Goal: Task Accomplishment & Management: Use online tool/utility

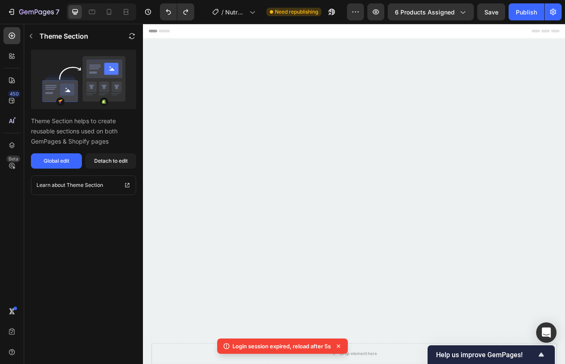
scroll to position [1775, 0]
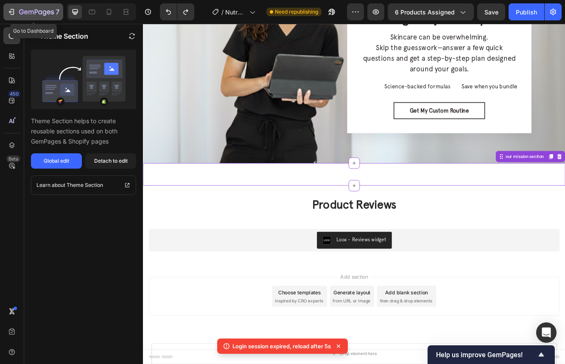
click at [17, 17] on div "7" at bounding box center [33, 12] width 52 height 10
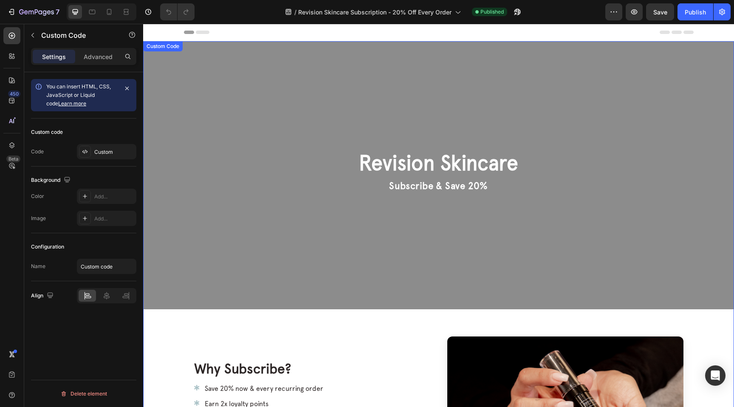
click at [446, 186] on p "Subscribe & Save 20%" at bounding box center [438, 185] width 159 height 13
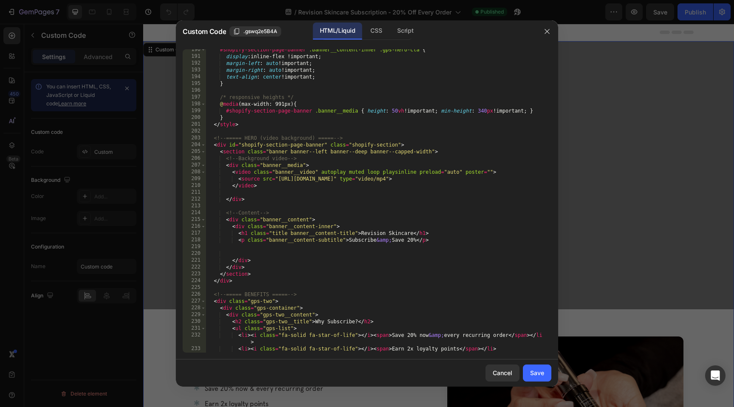
scroll to position [1541, 0]
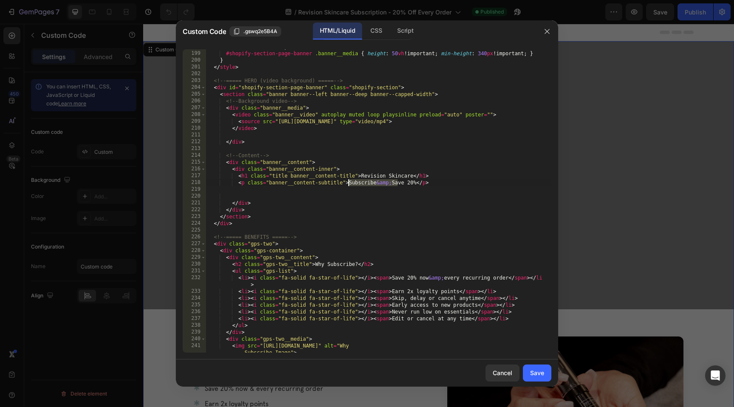
drag, startPoint x: 397, startPoint y: 183, endPoint x: 349, endPoint y: 183, distance: 48.0
click at [349, 183] on div "@ media (max-width: 991px) { #shopify-section-page-banner .banner__media { heig…" at bounding box center [378, 204] width 345 height 323
click at [472, 216] on div "@ media (max-width: 991px) { #shopify-section-page-banner .banner__media { heig…" at bounding box center [378, 204] width 345 height 323
type textarea "</section>"
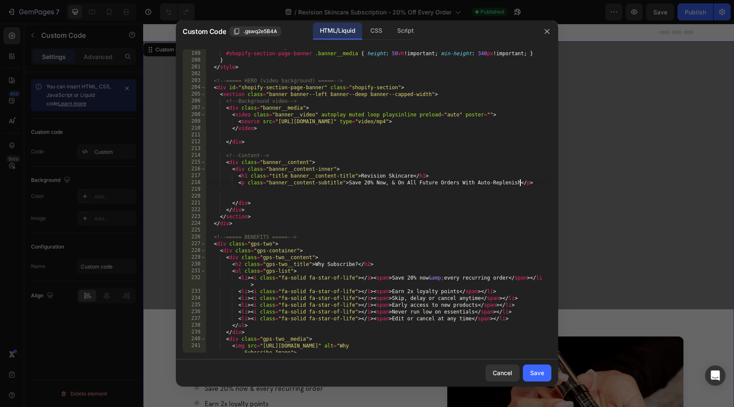
scroll to position [0, 3]
click at [402, 190] on div "@ media (max-width: 991px) { #shopify-section-page-banner .banner__media { heig…" at bounding box center [378, 204] width 345 height 323
click at [552, 372] on div "Cancel Save" at bounding box center [367, 372] width 382 height 27
click at [544, 372] on button "Save" at bounding box center [537, 372] width 28 height 17
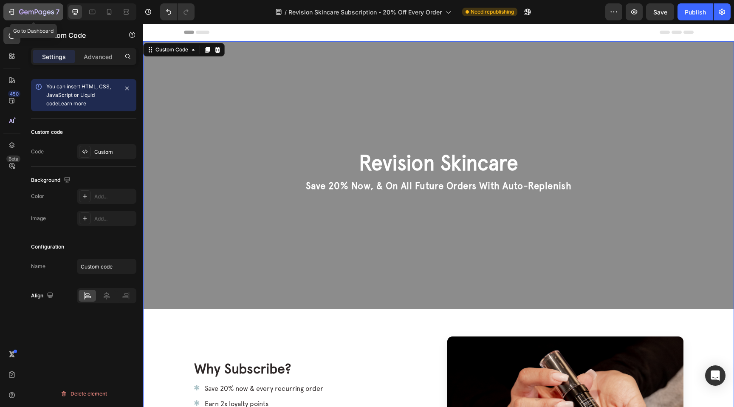
click at [37, 10] on icon "button" at bounding box center [36, 11] width 3 height 5
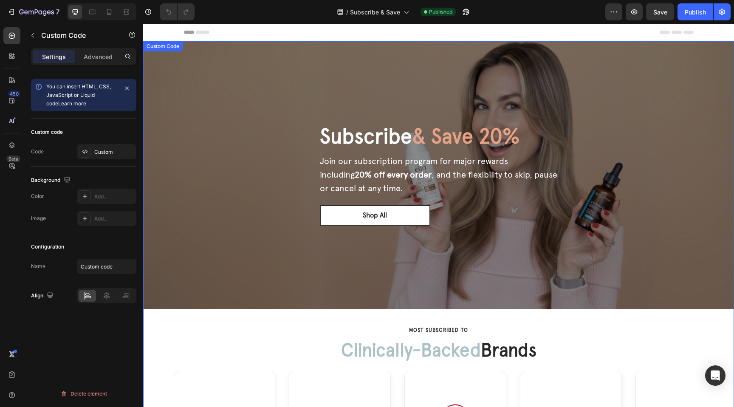
click at [423, 194] on p "Join our subscription program for major rewards including 20% off every order ,…" at bounding box center [439, 174] width 238 height 41
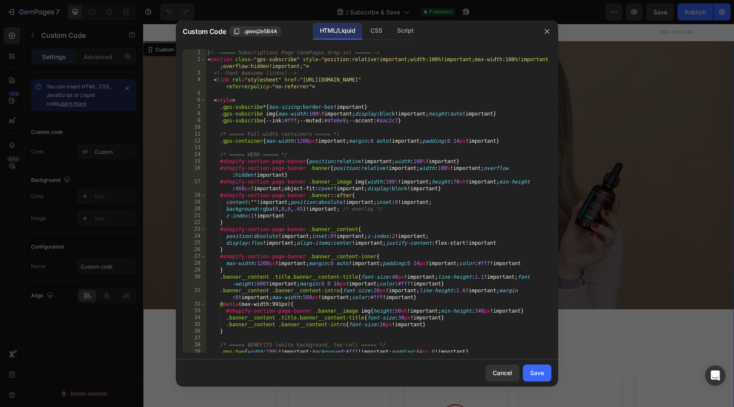
type textarea "#shopify-section-page-banner .banner::after{"
click at [423, 194] on div "<!-- ===== Subscriptions Page (GemPages drop-in) ===== --> < section class = "g…" at bounding box center [378, 210] width 345 height 323
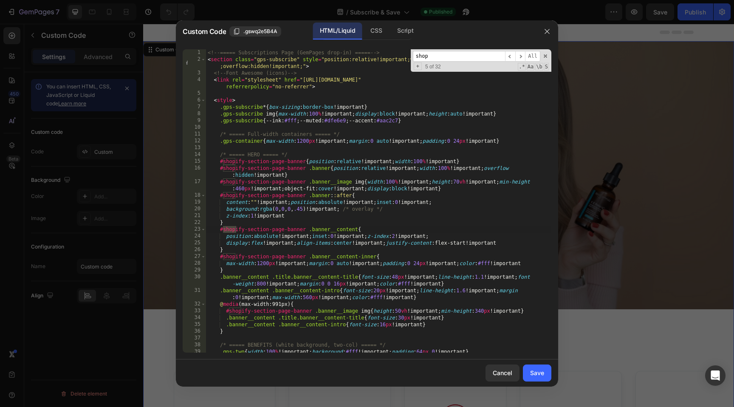
scroll to position [1234, 0]
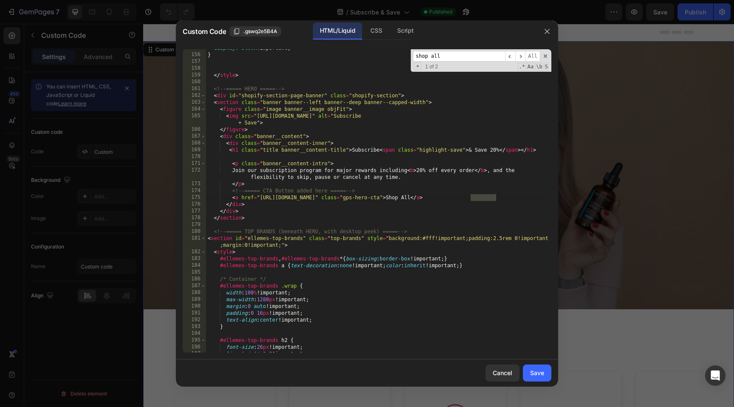
type input "shop all"
type textarea "<a href="[URL][DOMAIN_NAME]" class="gps-hero-cta">Shop All</a>"
click at [221, 199] on div "display : block !important ; } </ style > <!-- ===== HERO ===== --> < div id = …" at bounding box center [378, 203] width 345 height 317
click at [516, 194] on div "display : block !important ; } </ style > <!-- ===== HERO ===== --> < div id = …" at bounding box center [378, 203] width 345 height 317
click at [598, 180] on div at bounding box center [367, 203] width 734 height 407
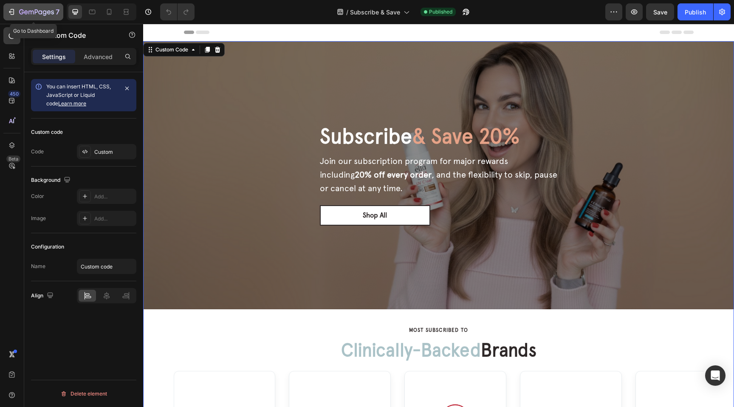
click at [16, 14] on div "7" at bounding box center [33, 12] width 52 height 10
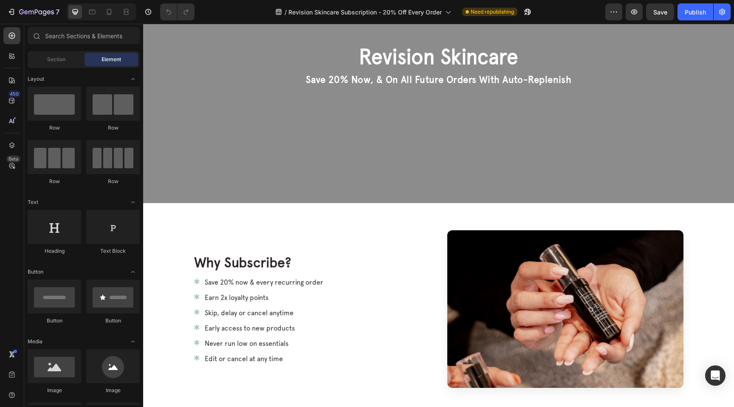
scroll to position [53, 0]
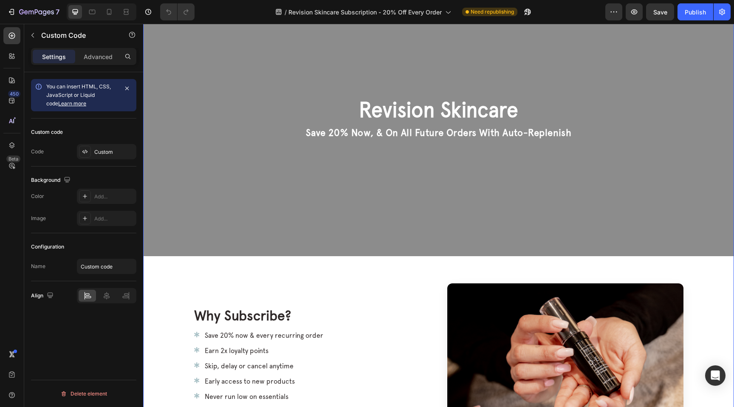
click at [422, 143] on div "Revision Skincare Save 20% Now, & On All Future Orders With Auto-Replenish" at bounding box center [438, 122] width 286 height 48
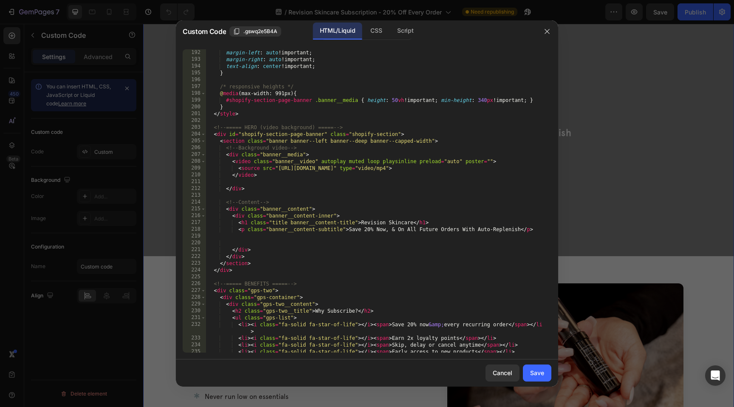
scroll to position [1494, 0]
click at [387, 228] on div "margin-left : auto !important ; margin-right : auto !important ; text-align : c…" at bounding box center [378, 207] width 345 height 317
click at [364, 247] on div "margin-left : auto !important ; margin-right : auto !important ; text-align : c…" at bounding box center [378, 207] width 345 height 317
type textarea "</div>"
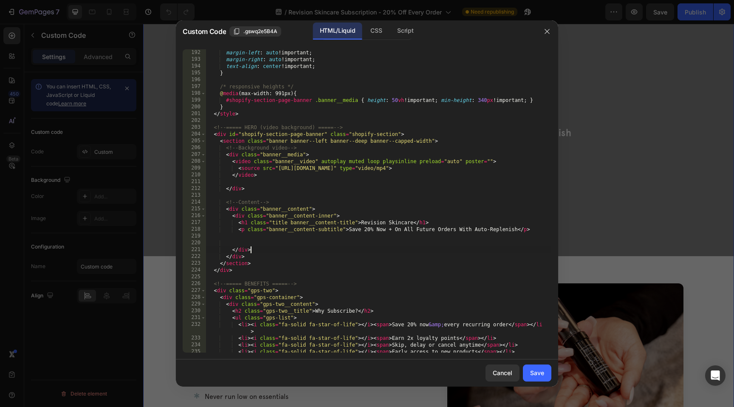
click at [347, 242] on div "margin-left : auto !important ; margin-right : auto !important ; text-align : c…" at bounding box center [378, 207] width 345 height 317
paste textarea "<a href="[URL][DOMAIN_NAME]" class="gps-hero-cta">Shop All</a>"
type textarea "<a href="[URL][DOMAIN_NAME]" class="gps-hero-cta">Shop All</a>"
click at [536, 370] on div "Save" at bounding box center [537, 372] width 14 height 9
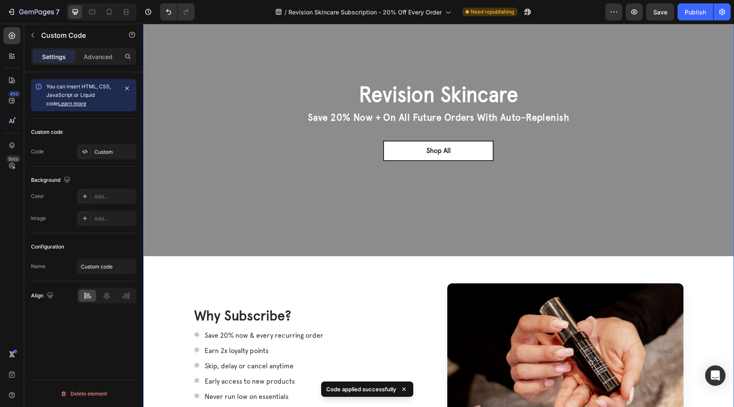
click at [518, 144] on div "Revision Skincare Save 20% Now + On All Future Orders With Auto-Replenish Shop …" at bounding box center [438, 122] width 281 height 78
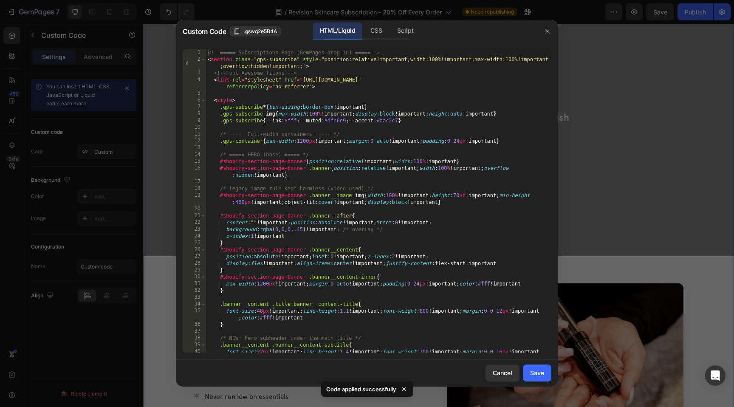
type textarea "#shopify-section-page-banner .banner__content{"
click at [447, 250] on div "<!-- ===== Subscriptions Page (GemPages drop-in) ===== --> < section class = "g…" at bounding box center [378, 210] width 345 height 323
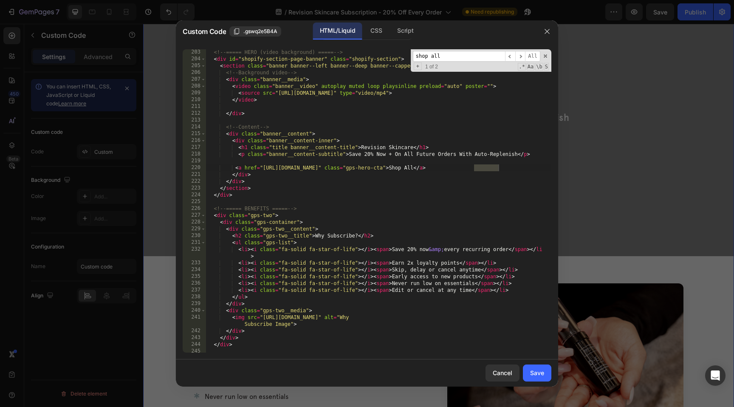
scroll to position [1554, 0]
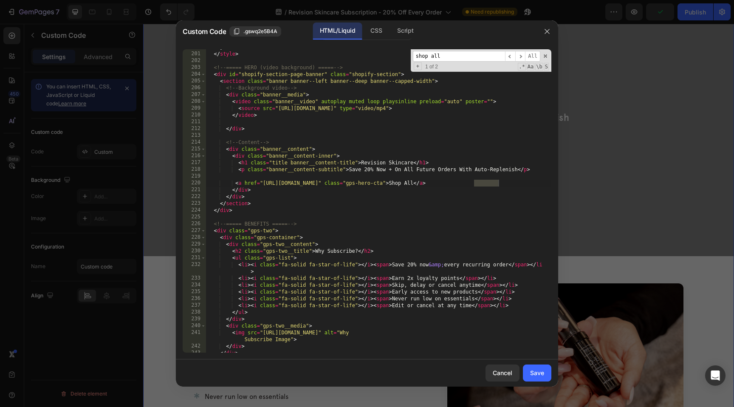
type input "shop all"
click at [490, 183] on div "} </ style > <!-- ===== HERO (video background) ===== --> < div id = "shopify-s…" at bounding box center [378, 202] width 345 height 317
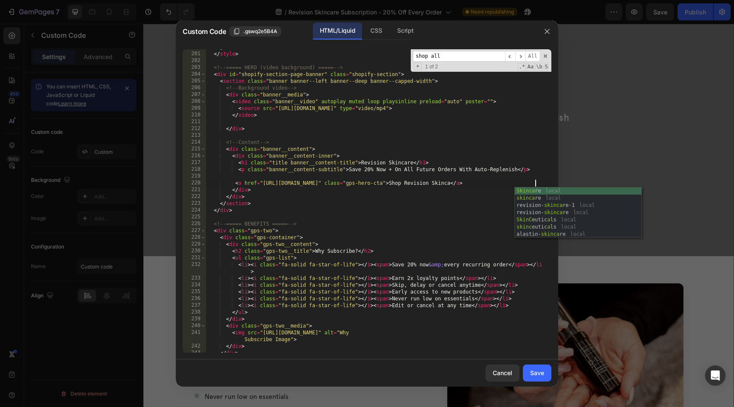
type textarea "<a href="https://shop.ellemesmedspa.com/collections/all" class="gps-hero-cta">S…"
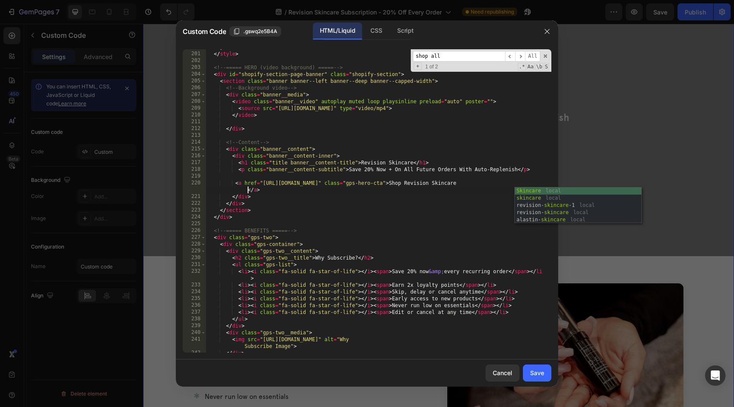
click at [391, 174] on div "} </ style > <!-- ===== HERO (video background) ===== --> < div id = "shopify-s…" at bounding box center [378, 202] width 345 height 317
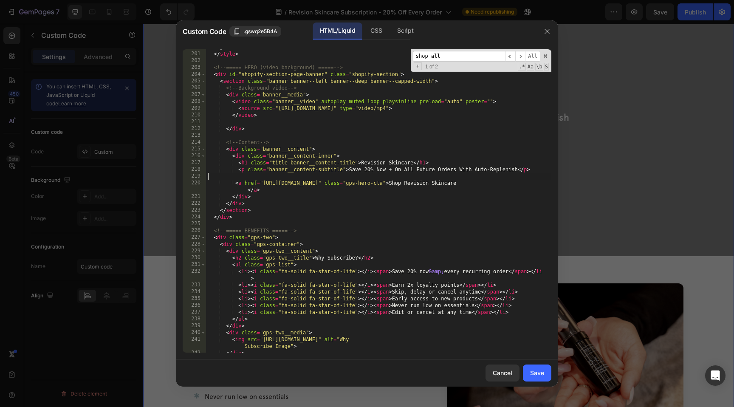
click at [346, 191] on div "} </ style > <!-- ===== HERO (video background) ===== --> < div id = "shopify-s…" at bounding box center [378, 202] width 345 height 317
drag, startPoint x: 262, startPoint y: 184, endPoint x: 404, endPoint y: 183, distance: 141.8
click at [404, 183] on div "} </ style > <!-- ===== HERO (video background) ===== --> < div id = "shopify-s…" at bounding box center [378, 202] width 345 height 317
paste textarea "revision-skincare"
click at [388, 245] on div "} </ style > <!-- ===== HERO (video background) ===== --> < div id = "shopify-s…" at bounding box center [378, 202] width 345 height 317
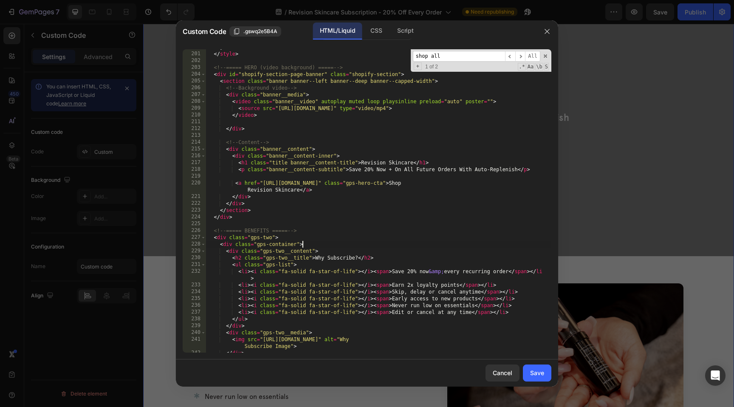
click at [385, 180] on div "} </ style > <!-- ===== HERO (video background) ===== --> < div id = "shopify-s…" at bounding box center [378, 202] width 345 height 317
type textarea "<a href="https://shop.ellemesmedspa.com/collections/revision-skincare" class="g…"
type textarea "<p class="banner__content-subtitle">Save 20% Now + On All Future Orders With Au…"
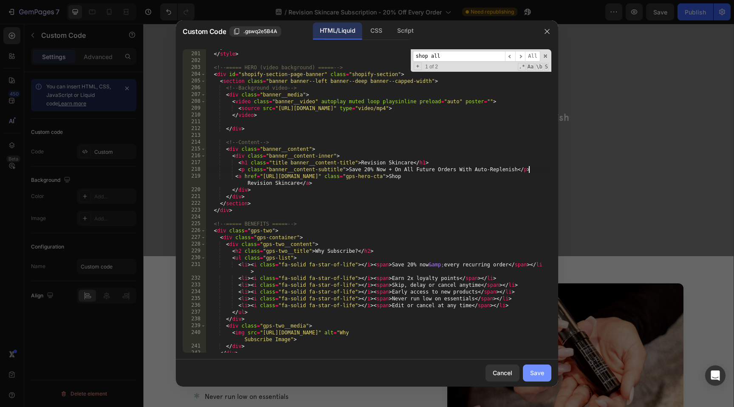
click at [530, 376] on div "Save" at bounding box center [537, 372] width 14 height 9
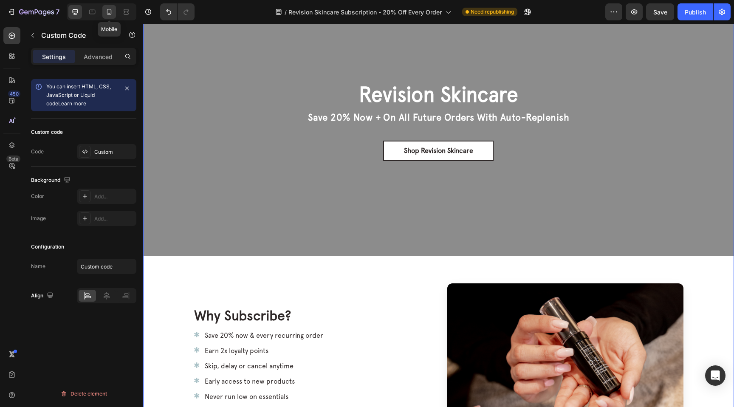
click at [106, 12] on icon at bounding box center [109, 12] width 8 height 8
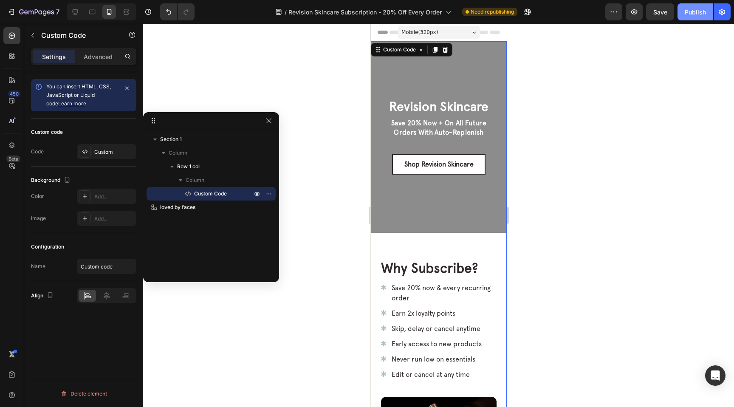
click at [696, 5] on button "Publish" at bounding box center [695, 11] width 36 height 17
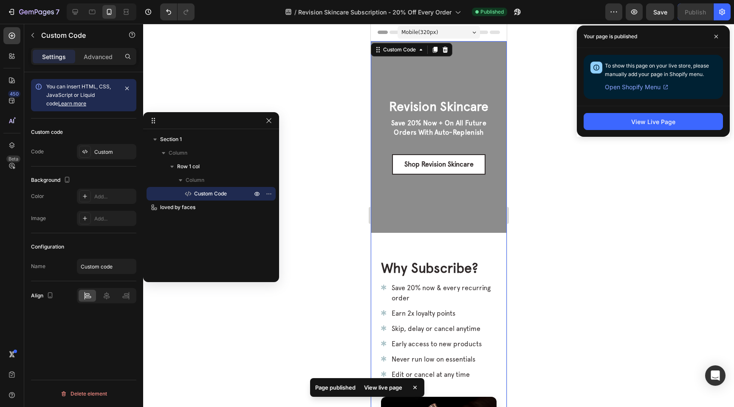
click at [451, 97] on div "Revision Skincare Save 20% Now + On All Future Orders With Auto-Replenish Shop …" at bounding box center [438, 136] width 136 height 191
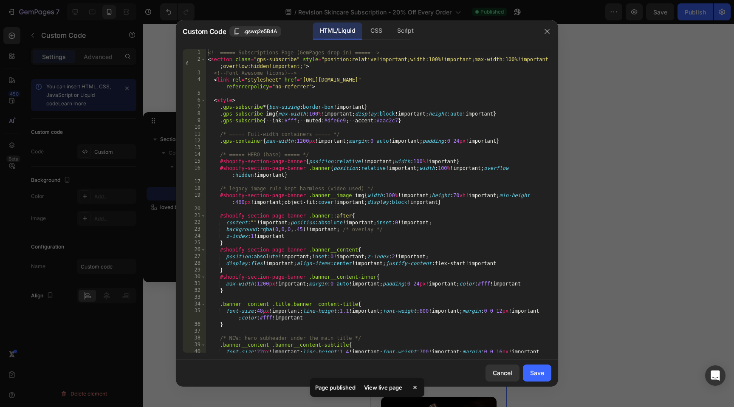
type textarea "<style>"
click at [451, 97] on div "<!-- ===== Subscriptions Page (GemPages drop-in) ===== --> < section class = "g…" at bounding box center [378, 210] width 345 height 323
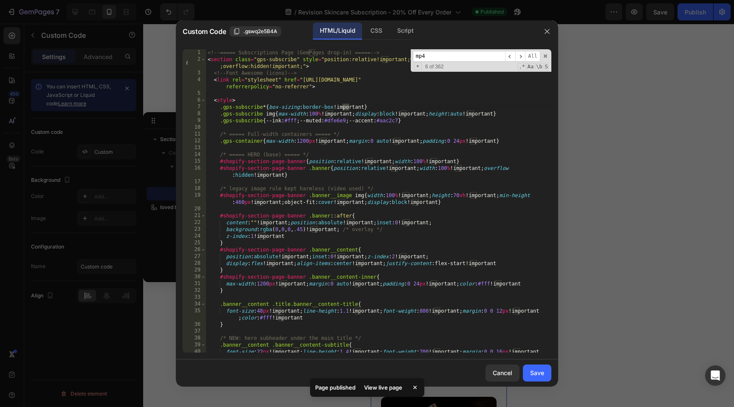
scroll to position [1465, 0]
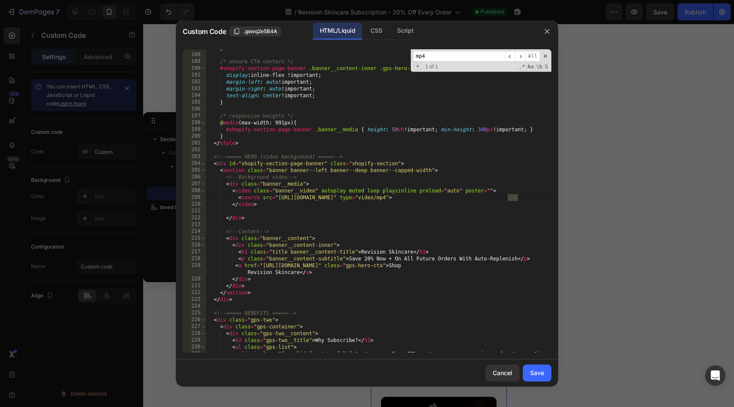
type input "mp4"
click at [465, 198] on div "} /* ensure CTA centers */ #shopify-section-page-banner .banner__content-inner …" at bounding box center [378, 206] width 345 height 323
click at [470, 244] on div "} /* ensure CTA centers */ #shopify-section-page-banner .banner__content-inner …" at bounding box center [378, 206] width 345 height 323
click at [490, 283] on div "} /* ensure CTA centers */ #shopify-section-page-banner .banner__content-inner …" at bounding box center [378, 206] width 345 height 323
type textarea "</div>"
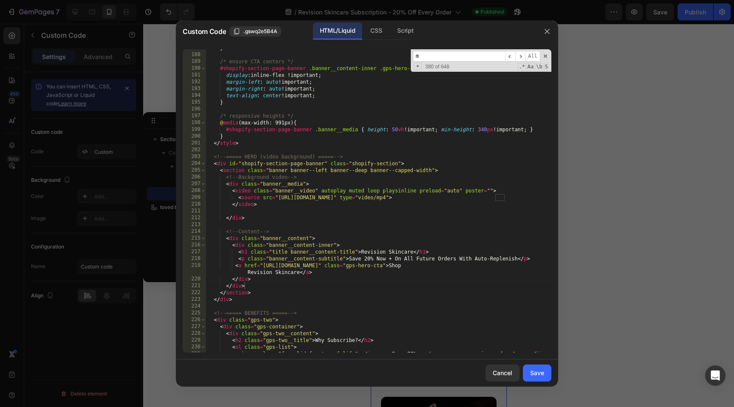
scroll to position [1470, 0]
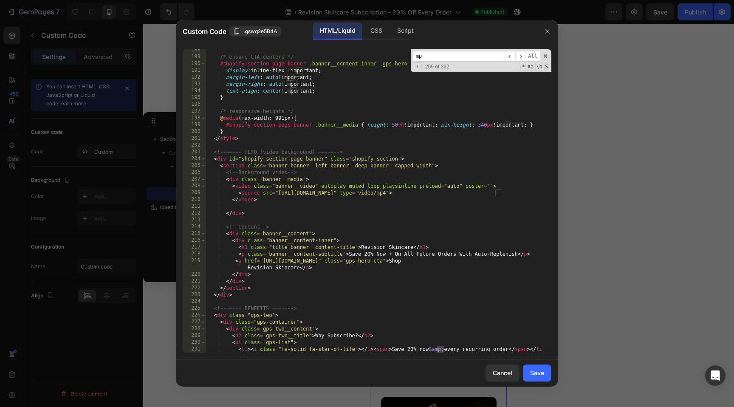
type input "mp4"
click at [531, 370] on div "Save" at bounding box center [537, 372] width 14 height 9
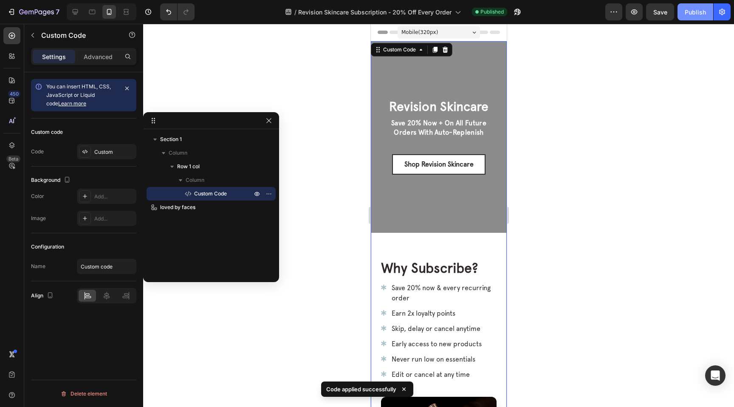
click at [701, 14] on div "Publish" at bounding box center [694, 12] width 21 height 9
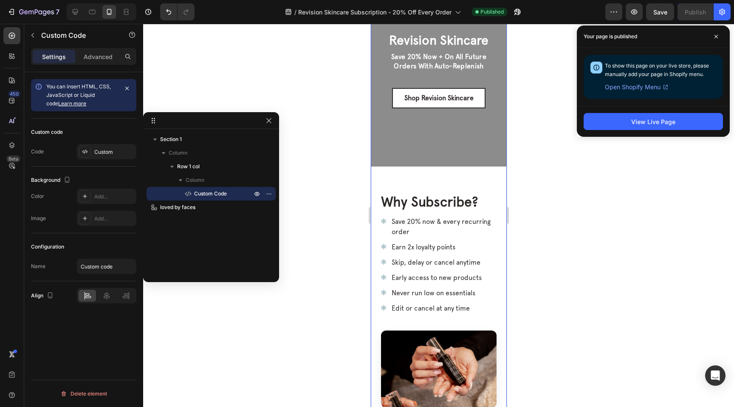
scroll to position [0, 0]
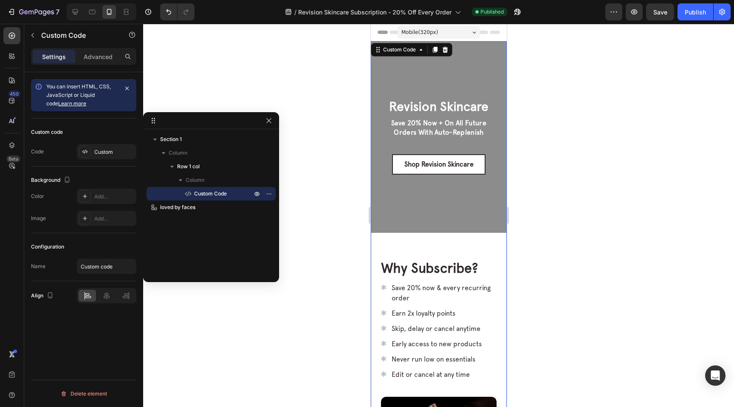
click at [485, 236] on div "Why Subscribe? Save 20% now & every recurring order Earn 2x loyalty points Skip…" at bounding box center [438, 367] width 136 height 268
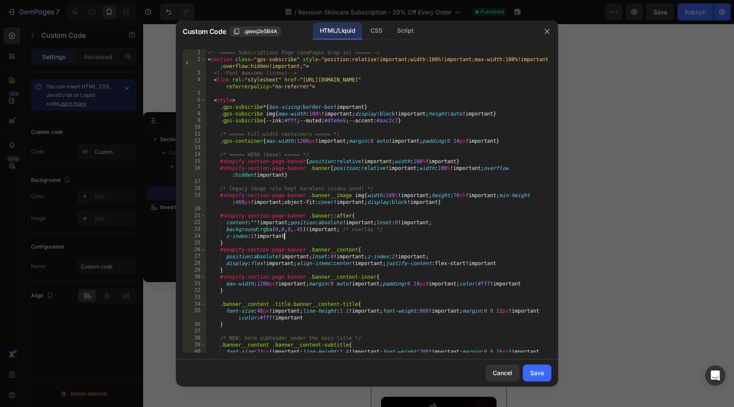
click at [469, 236] on div "<!-- ===== Subscriptions Page (GemPages drop-in) ===== --> < section class = "g…" at bounding box center [378, 210] width 345 height 323
type textarea "</section>"
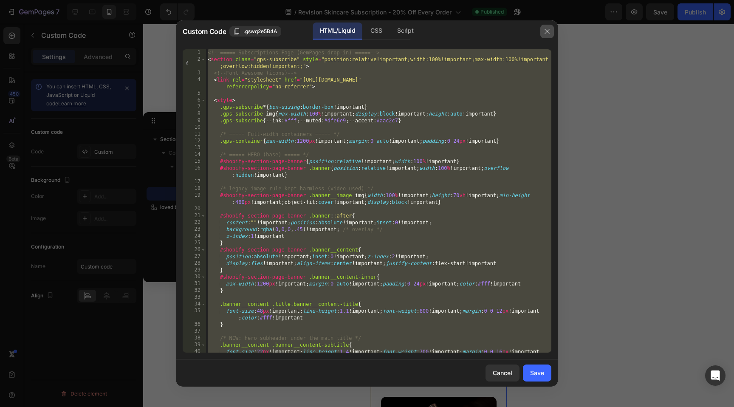
click at [549, 33] on icon "button" at bounding box center [546, 31] width 7 height 7
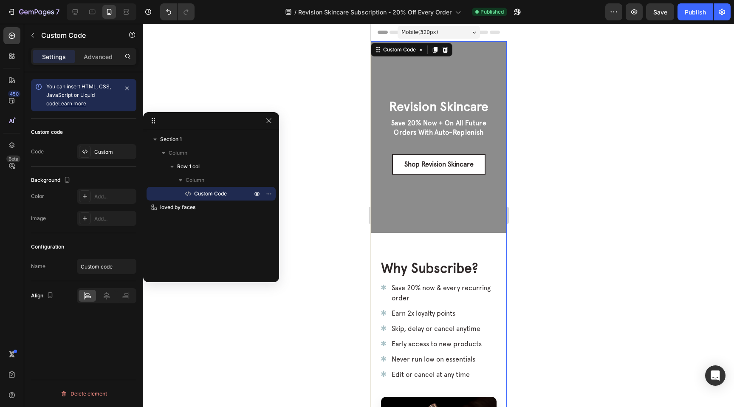
click at [443, 136] on p "Save 20% Now + On All Future Orders With Auto-Replenish" at bounding box center [437, 127] width 115 height 19
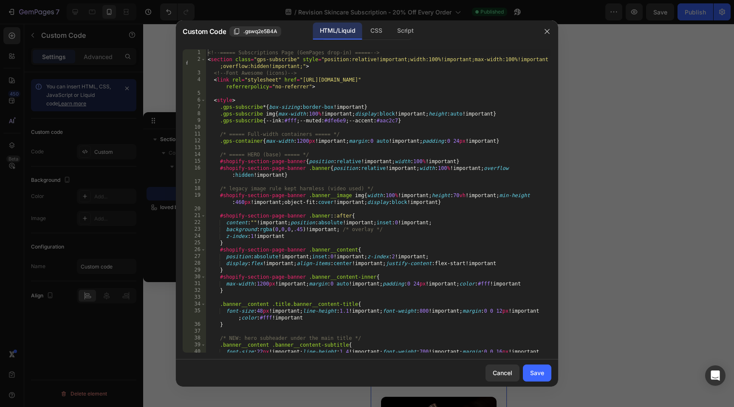
click at [402, 179] on div "<!-- ===== Subscriptions Page (GemPages drop-in) ===== --> < section class = "g…" at bounding box center [378, 210] width 345 height 323
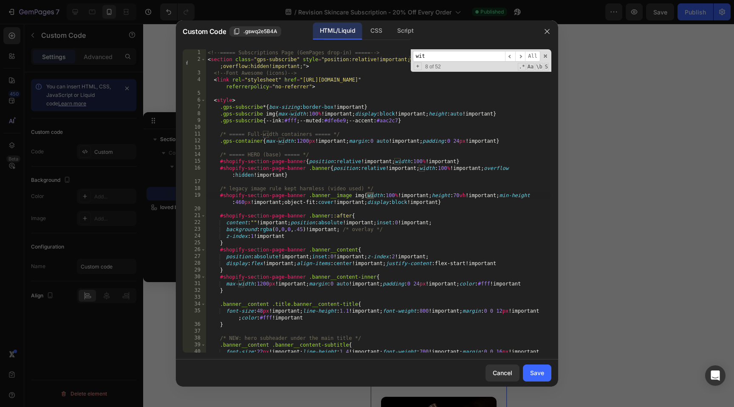
scroll to position [1526, 0]
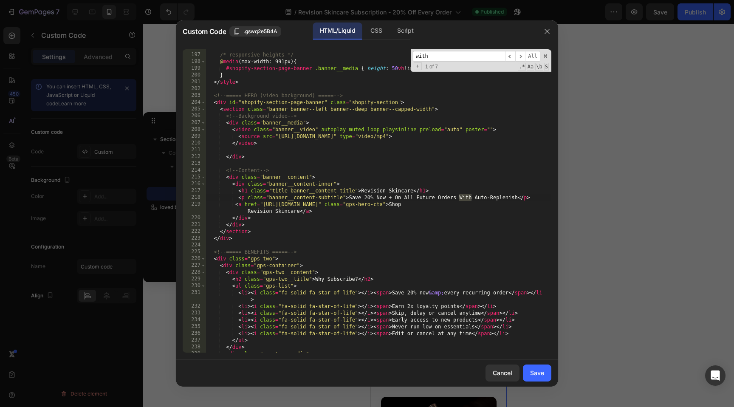
type input "with"
click at [457, 200] on div "/* responsive heights */ @ media (max-width: 991px) { #shopify-section-page-ban…" at bounding box center [378, 203] width 345 height 317
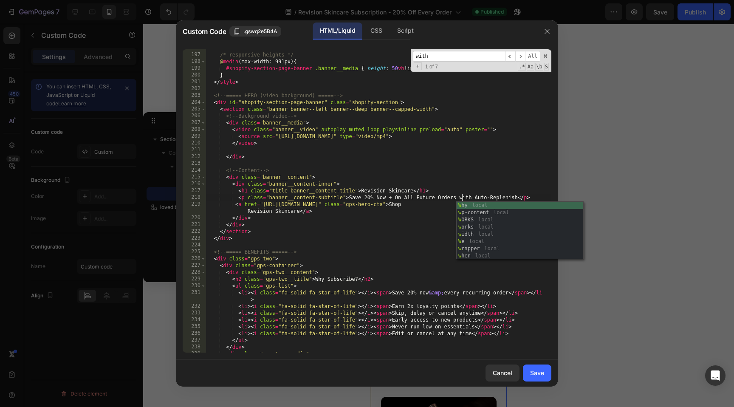
click at [478, 183] on div "/* responsive heights */ @ media (max-width: 991px) { #shopify-section-page-ban…" at bounding box center [378, 203] width 345 height 317
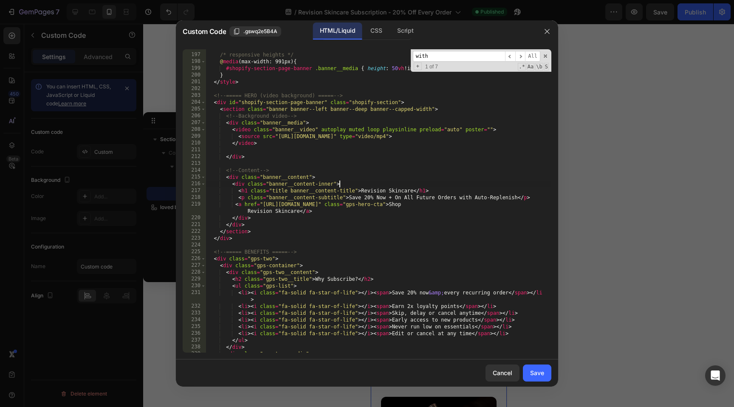
scroll to position [0, 11]
type textarea "<div class="banner__content-inner">"
click at [533, 368] on div "Save" at bounding box center [537, 372] width 14 height 9
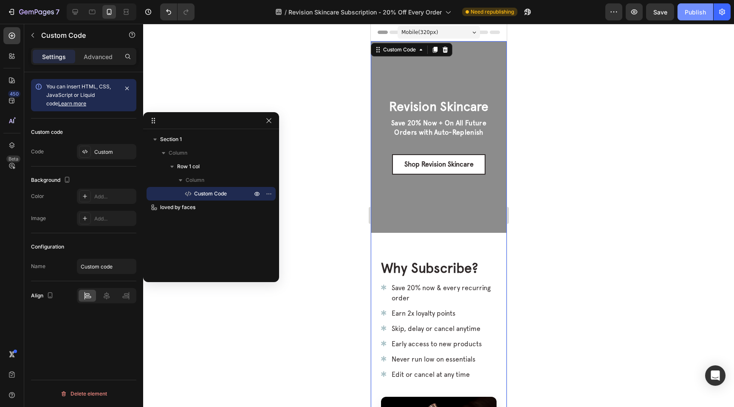
click at [696, 18] on button "Publish" at bounding box center [695, 11] width 36 height 17
click at [78, 14] on icon at bounding box center [75, 12] width 8 height 8
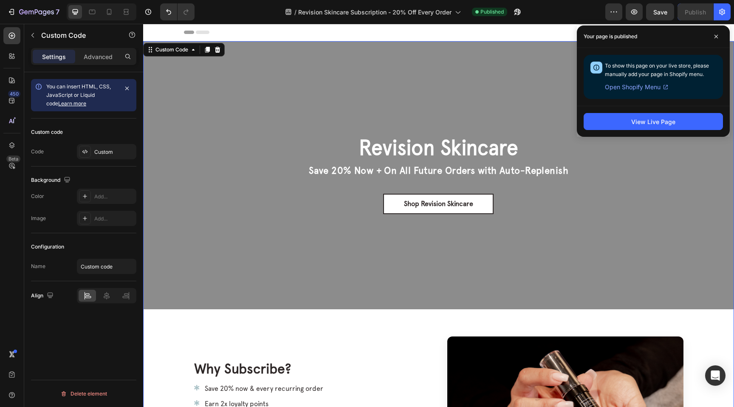
click at [444, 174] on p "Save 20% Now + On All Future Orders with Auto-Replenish" at bounding box center [438, 170] width 259 height 13
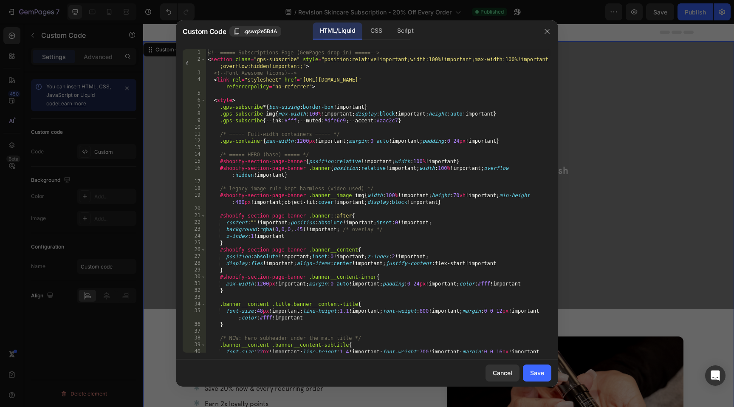
click at [419, 191] on div "<!-- ===== Subscriptions Page (GemPages drop-in) ===== --> < section class = "g…" at bounding box center [378, 210] width 345 height 323
type textarea "#shopify-section-page-banner .banner__image img{width:100%!important;height:70v…"
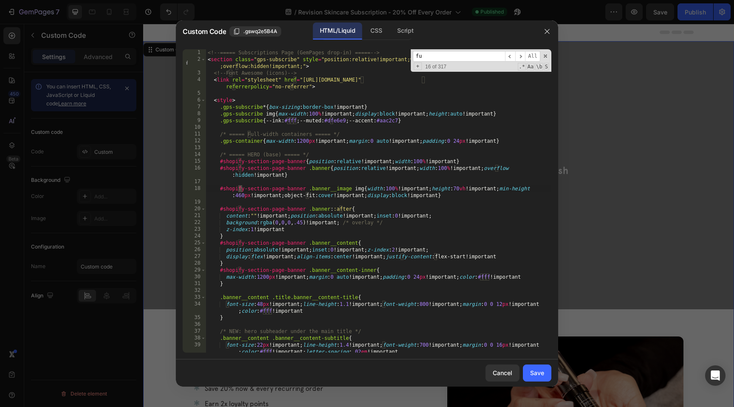
scroll to position [1519, 0]
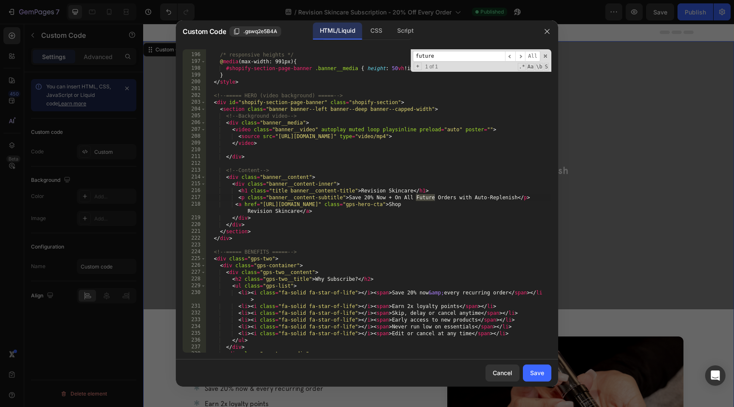
type input "future"
click at [421, 203] on div "/* responsive heights */ @ media (max-width: 991px) { #shopify-section-page-ban…" at bounding box center [378, 203] width 345 height 317
click at [417, 197] on div "/* responsive heights */ @ media (max-width: 991px) { #shopify-section-page-ban…" at bounding box center [378, 203] width 345 height 317
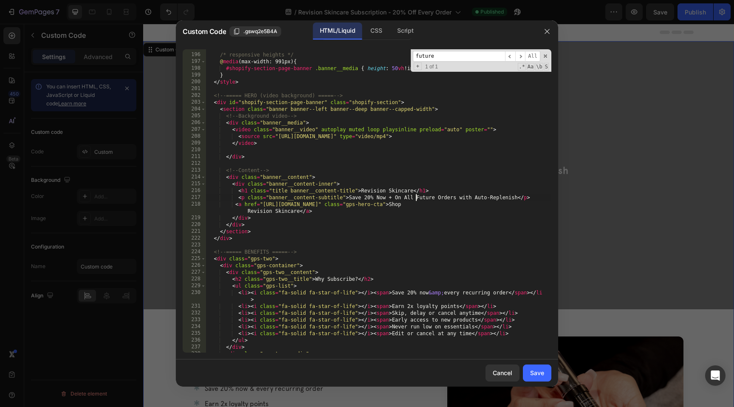
click at [417, 197] on div "/* responsive heights */ @ media (max-width: 991px) { #shopify-section-page-ban…" at bounding box center [378, 203] width 345 height 317
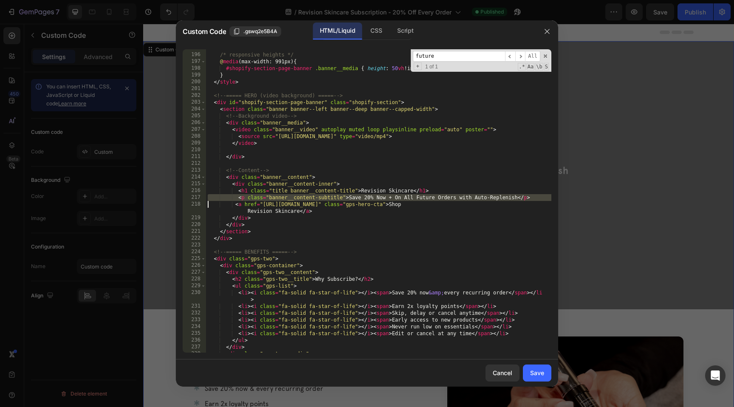
click at [417, 197] on div "/* responsive heights */ @ media (max-width: 991px) { #shopify-section-page-ban…" at bounding box center [378, 203] width 345 height 317
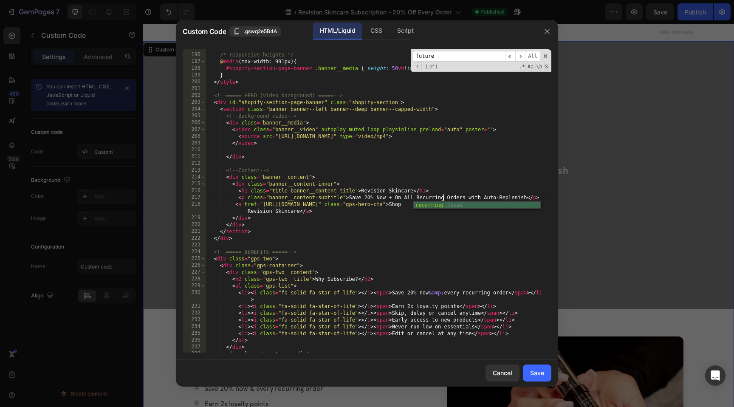
click at [394, 234] on div "/* responsive heights */ @ media (max-width: 991px) { #shopify-section-page-ban…" at bounding box center [378, 203] width 345 height 317
click at [421, 200] on div "/* responsive heights */ @ media (max-width: 991px) { #shopify-section-page-ban…" at bounding box center [378, 203] width 345 height 317
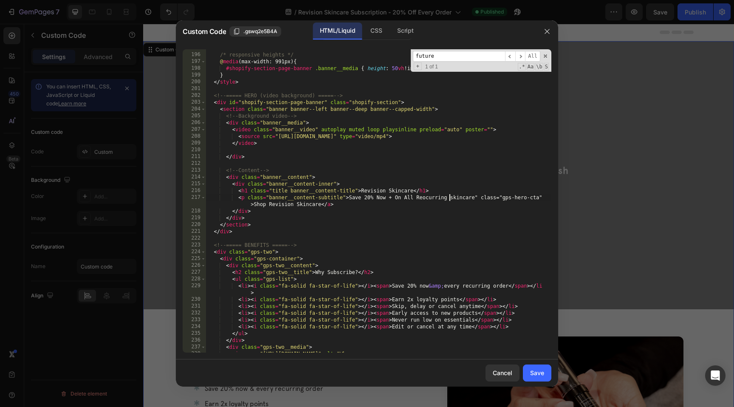
scroll to position [0, 20]
type textarea "<p class="banner__content-subtitle">Save 20% Now + On All Reocurring skincare" …"
click at [499, 373] on div "Cancel" at bounding box center [502, 372] width 20 height 9
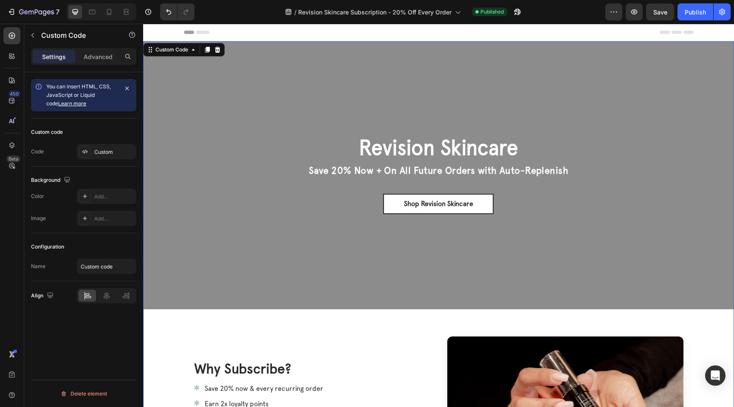
click at [456, 166] on p "Save 20% Now + On All Future Orders with Auto-Replenish" at bounding box center [438, 170] width 259 height 13
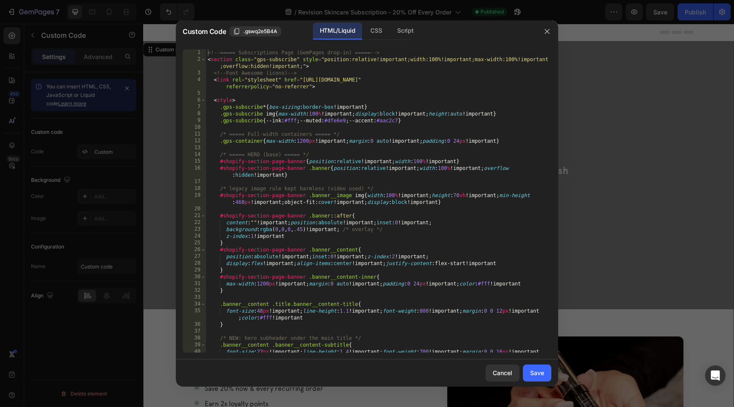
type textarea "#shopify-section-page-banner .banner{position:relative!important;width:100%!imp…"
click at [428, 171] on div "<!-- ===== Subscriptions Page (GemPages drop-in) ===== --> < section class = "g…" at bounding box center [378, 210] width 345 height 323
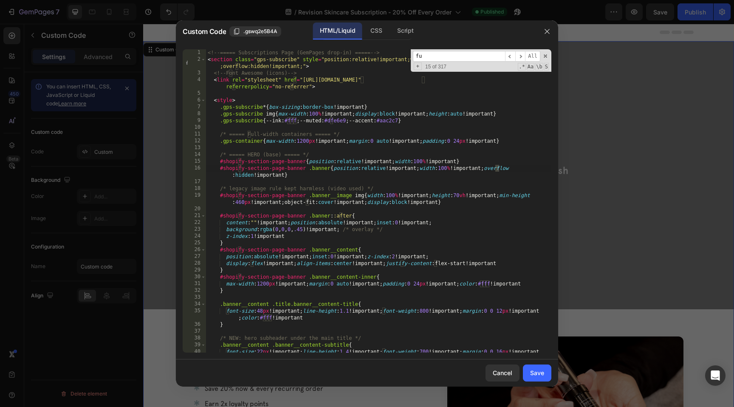
scroll to position [1526, 0]
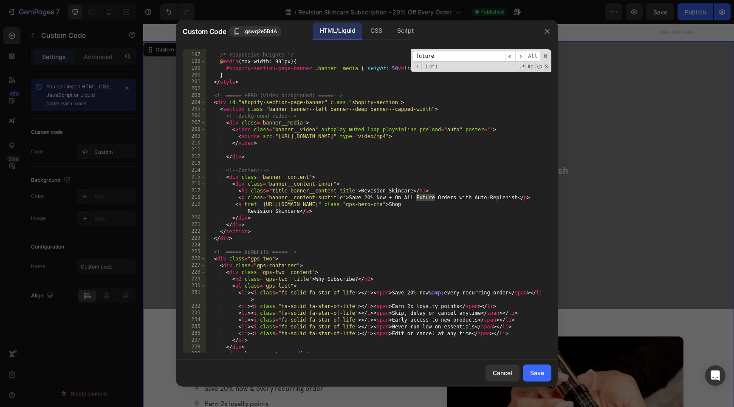
type input "future"
click at [427, 197] on div "/* responsive heights */ @ media (max-width: 991px) { #shopify-section-page-ban…" at bounding box center [378, 203] width 345 height 317
click at [425, 198] on div "/* responsive heights */ @ media (max-width: 991px) { #shopify-section-page-ban…" at bounding box center [378, 203] width 345 height 317
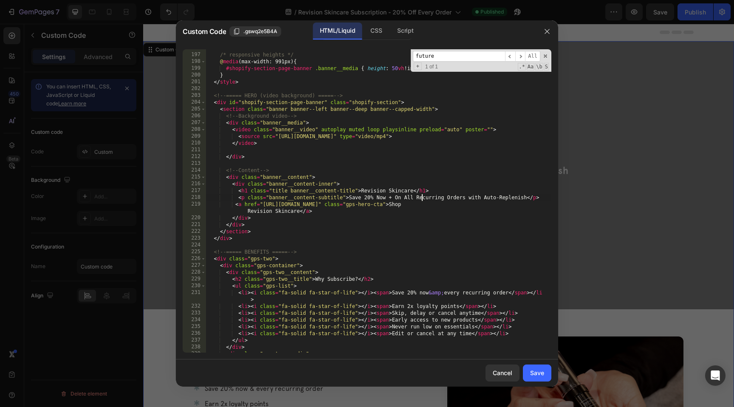
click at [425, 229] on div "/* responsive heights */ @ media (max-width: 991px) { #shopify-section-page-ban…" at bounding box center [378, 203] width 345 height 317
type textarea "</section>"
click at [532, 371] on div "Save" at bounding box center [537, 372] width 14 height 9
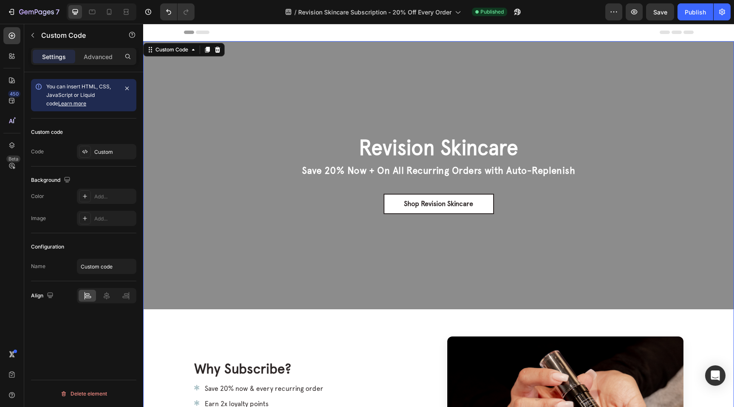
click at [492, 182] on div "Revision Skincare Save 20% Now + On All Recurring Orders with Auto-Replenish Sh…" at bounding box center [439, 175] width 294 height 78
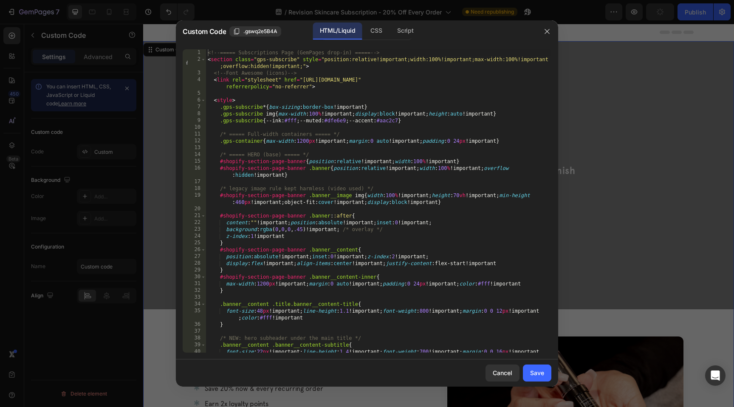
type textarea "#shopify-section-page-banner .banner__content-inner{"
click at [423, 273] on div "<!-- ===== Subscriptions Page (GemPages drop-in) ===== --> < section class = "g…" at bounding box center [378, 210] width 345 height 323
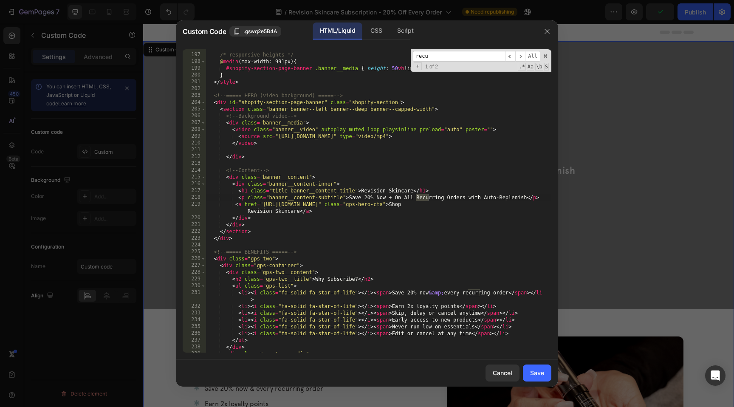
scroll to position [1526, 0]
type input "recurring"
click at [407, 197] on div "/* responsive heights */ @ media (max-width: 991px) { #shopify-section-page-ban…" at bounding box center [378, 203] width 345 height 317
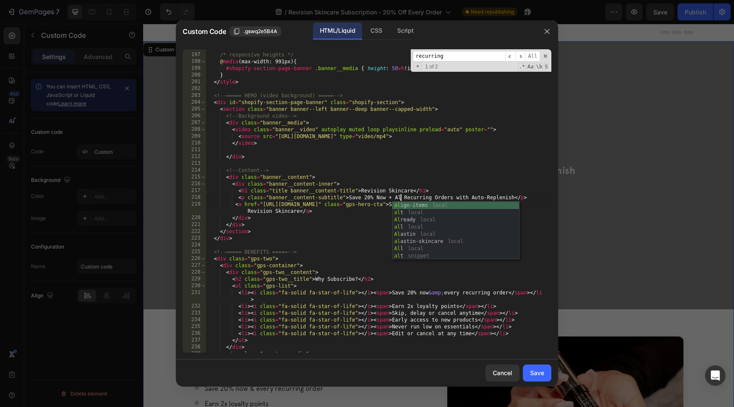
scroll to position [0, 16]
click at [360, 250] on div "/* responsive heights */ @ media (max-width: 991px) { #shopify-section-page-ban…" at bounding box center [378, 203] width 345 height 317
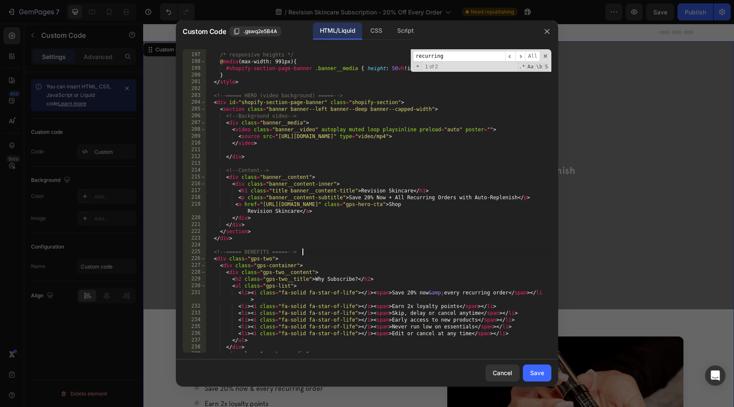
scroll to position [0, 7]
type textarea "<!-- ===== BENEFITS ===== -->"
click at [529, 369] on button "Save" at bounding box center [537, 372] width 28 height 17
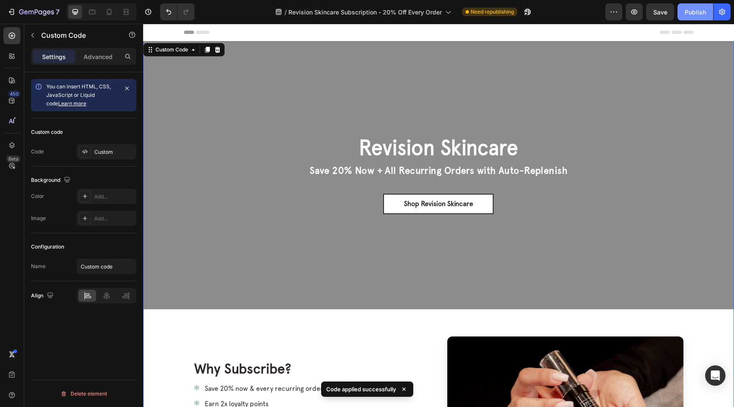
click at [682, 12] on button "Publish" at bounding box center [695, 11] width 36 height 17
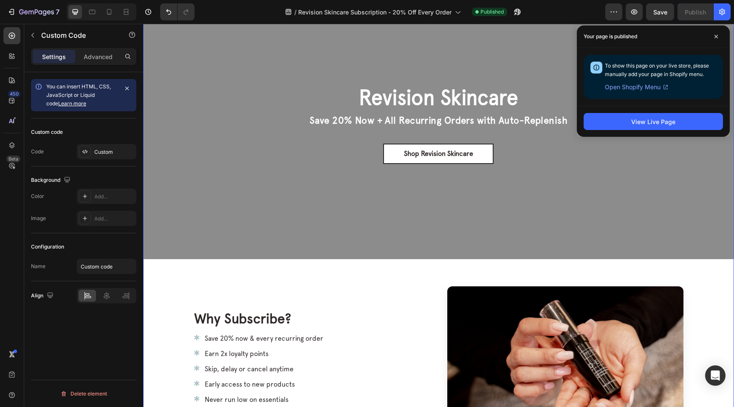
scroll to position [39, 0]
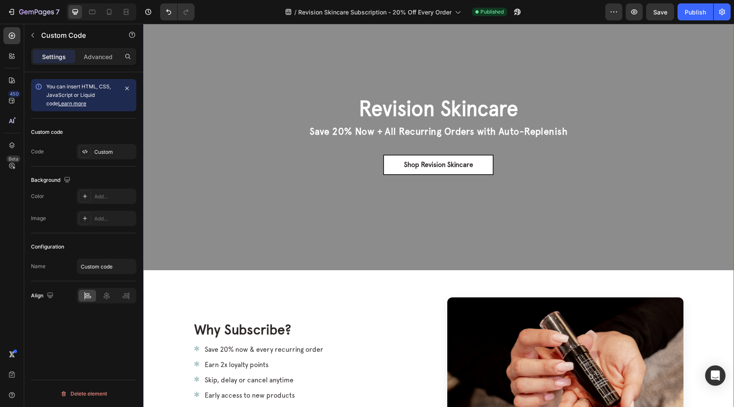
click at [554, 143] on div "Revision Skincare Save 20% Now + All Recurring Orders with Auto-Replenish Shop …" at bounding box center [438, 136] width 278 height 78
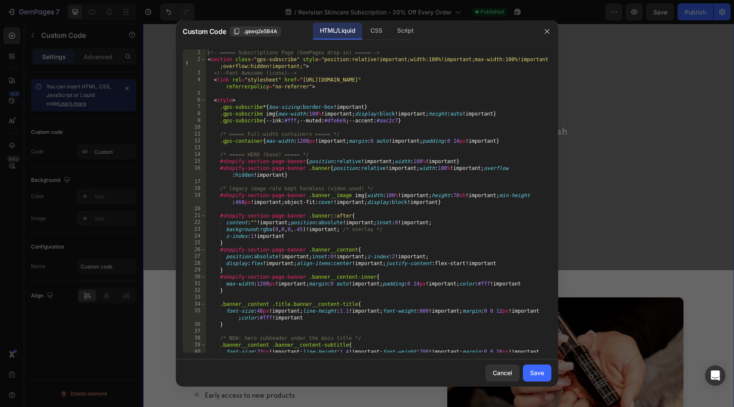
click at [416, 208] on div "<!-- ===== Subscriptions Page (GemPages drop-in) ===== --> < section class = "g…" at bounding box center [378, 210] width 345 height 323
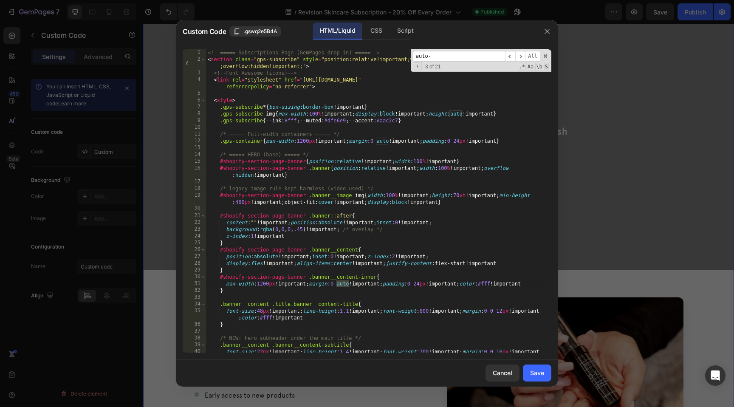
scroll to position [1526, 0]
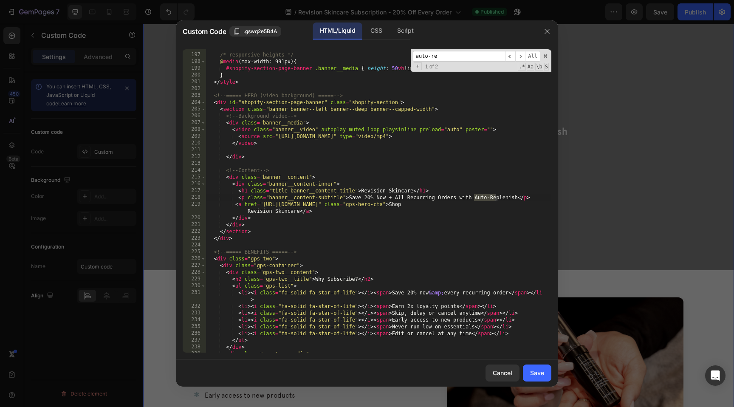
type input "auto-re"
click at [473, 198] on div "/* responsive heights */ @ media (max-width: 991px) { #shopify-section-page-ban…" at bounding box center [378, 203] width 345 height 317
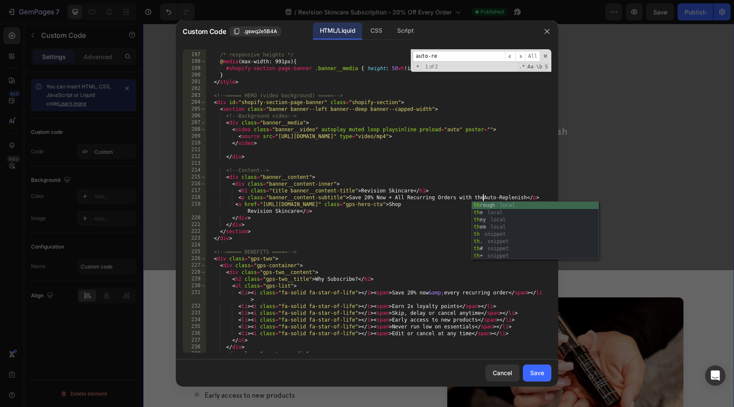
scroll to position [0, 23]
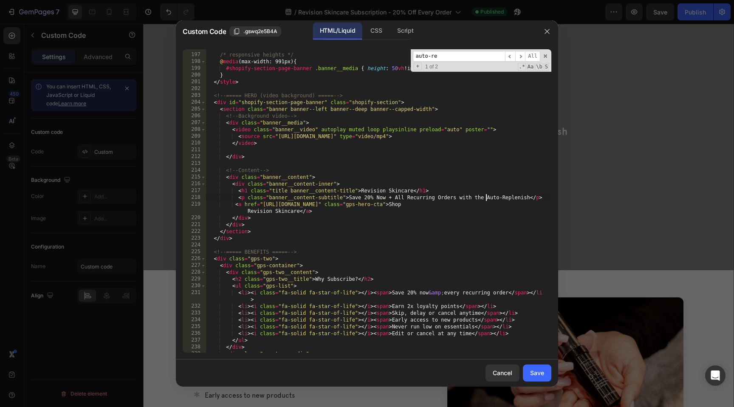
click at [527, 195] on div "/* responsive heights */ @ media (max-width: 991px) { #shopify-section-page-ban…" at bounding box center [378, 203] width 345 height 317
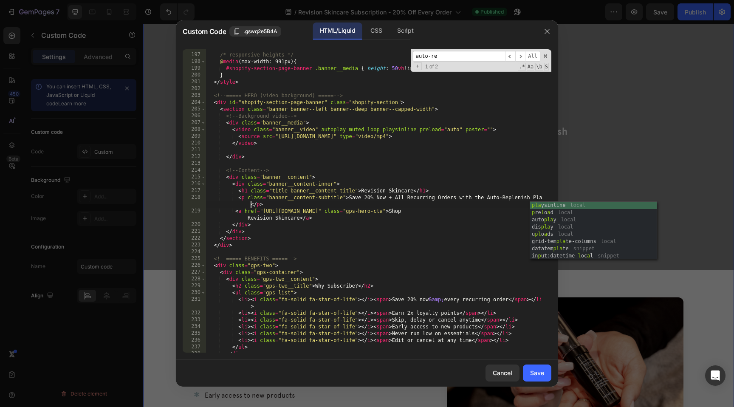
scroll to position [0, 28]
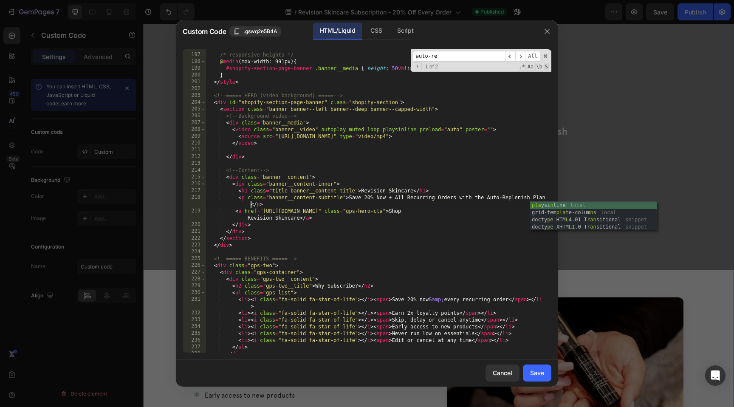
click at [492, 230] on div "/* responsive heights */ @ media (max-width: 991px) { #shopify-section-page-ban…" at bounding box center [378, 203] width 345 height 317
click at [534, 197] on div "/* responsive heights */ @ media (max-width: 991px) { #shopify-section-page-ban…" at bounding box center [378, 203] width 345 height 317
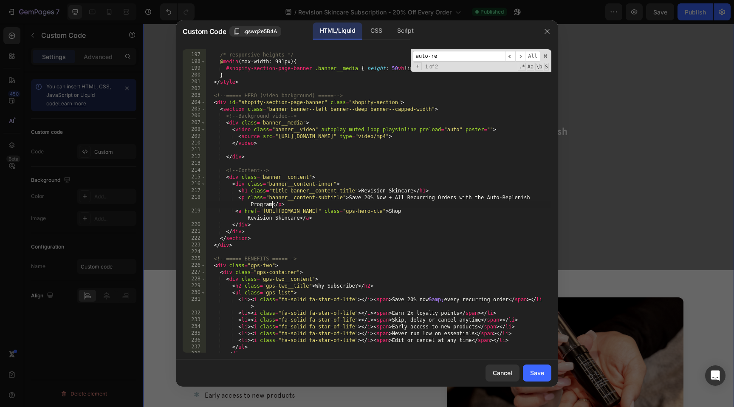
click at [484, 197] on div "/* responsive heights */ @ media (max-width: 991px) { #shopify-section-page-ban…" at bounding box center [378, 203] width 345 height 317
type textarea "<p class="banner__content-subtitle">Save 20% Now + All Recurring Orders with Au…"
click at [531, 372] on div "Save" at bounding box center [537, 372] width 14 height 9
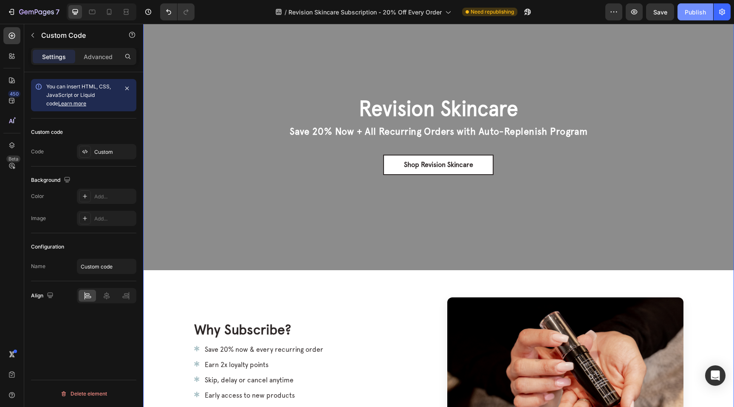
click at [689, 12] on div "Publish" at bounding box center [694, 12] width 21 height 9
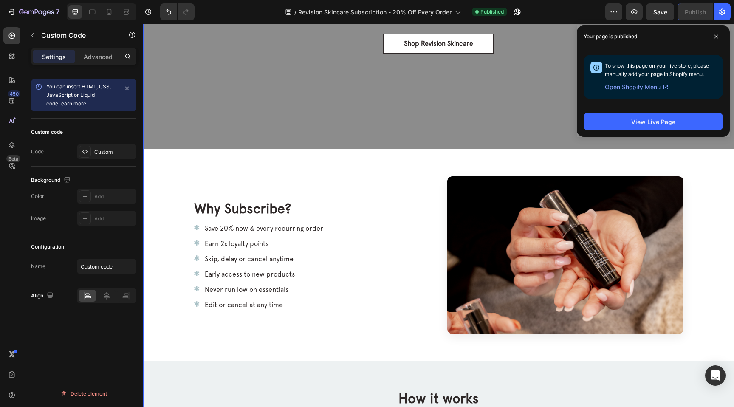
scroll to position [0, 0]
